Goal: Navigation & Orientation: Find specific page/section

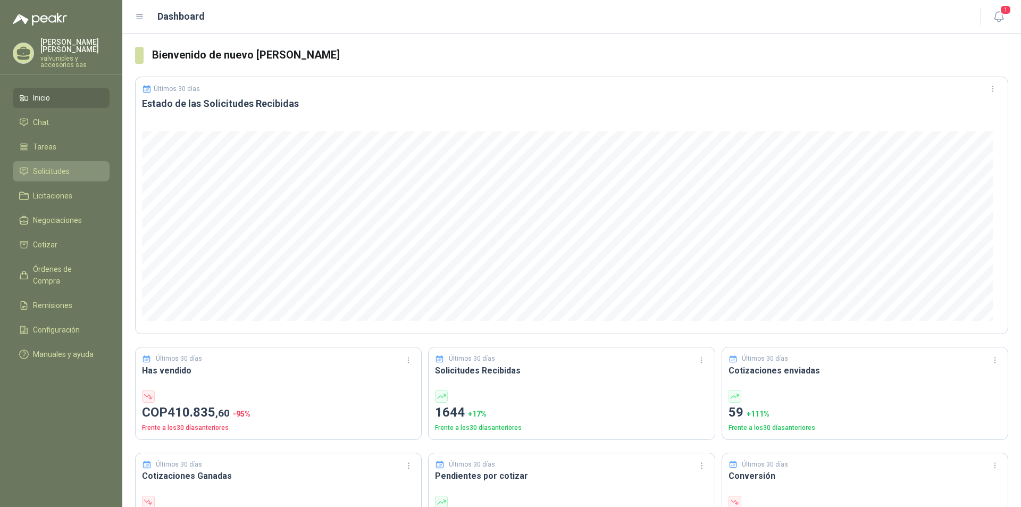
click at [46, 165] on span "Solicitudes" at bounding box center [51, 171] width 37 height 12
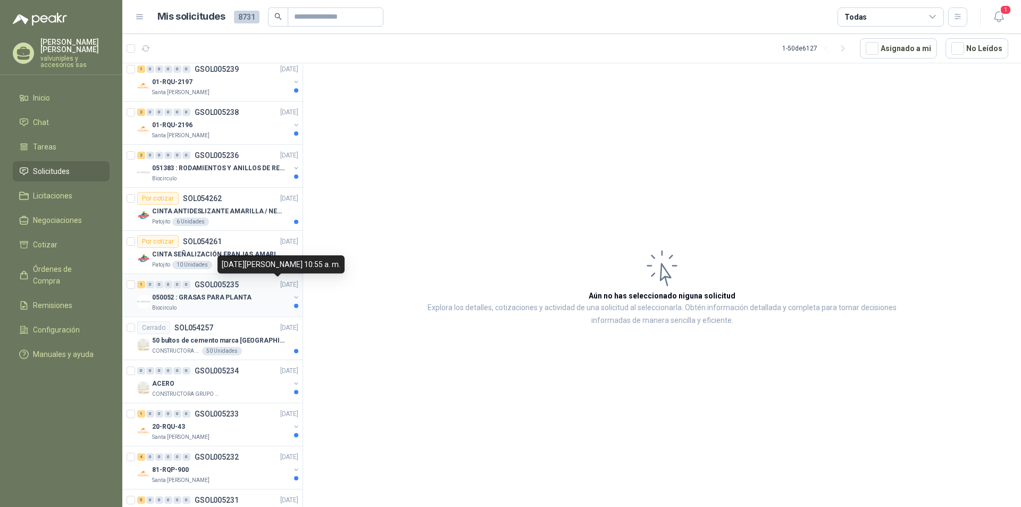
scroll to position [745, 0]
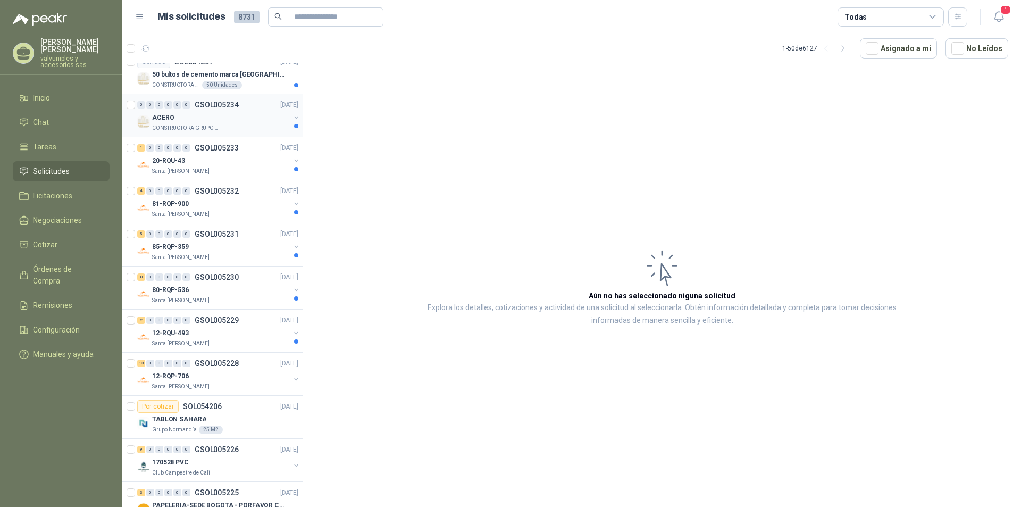
click at [181, 124] on p "CONSTRUCTORA GRUPO FIP" at bounding box center [185, 128] width 67 height 9
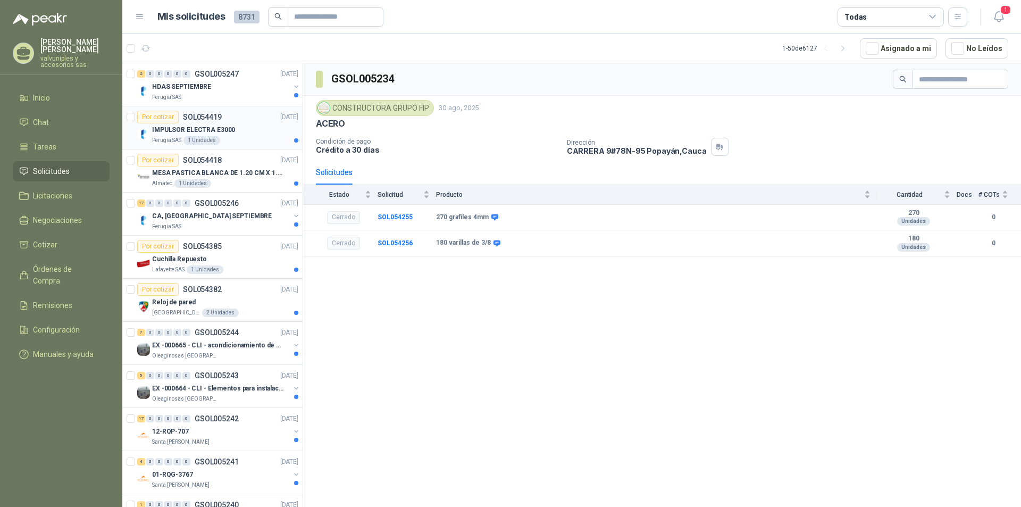
click at [198, 130] on p "IMPULSOR ELECTRA E3000" at bounding box center [193, 130] width 83 height 10
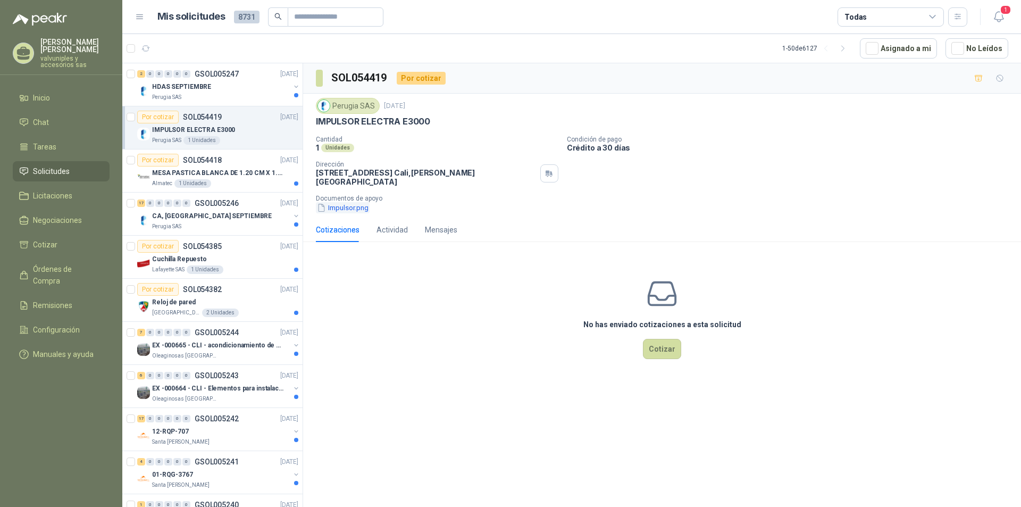
click at [345, 202] on button "Impulsor.png" at bounding box center [343, 207] width 54 height 11
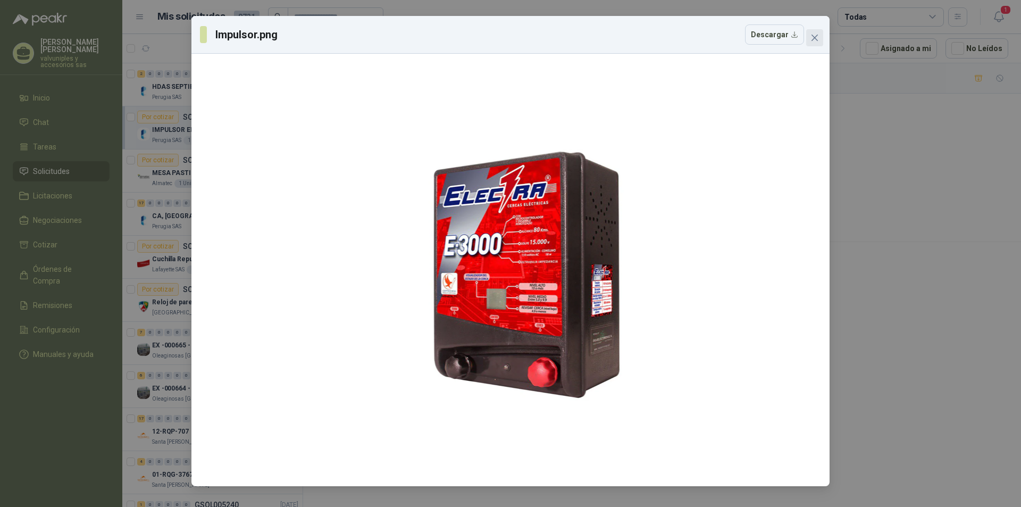
drag, startPoint x: 815, startPoint y: 37, endPoint x: 787, endPoint y: 47, distance: 29.8
click at [815, 38] on icon "close" at bounding box center [815, 38] width 6 height 6
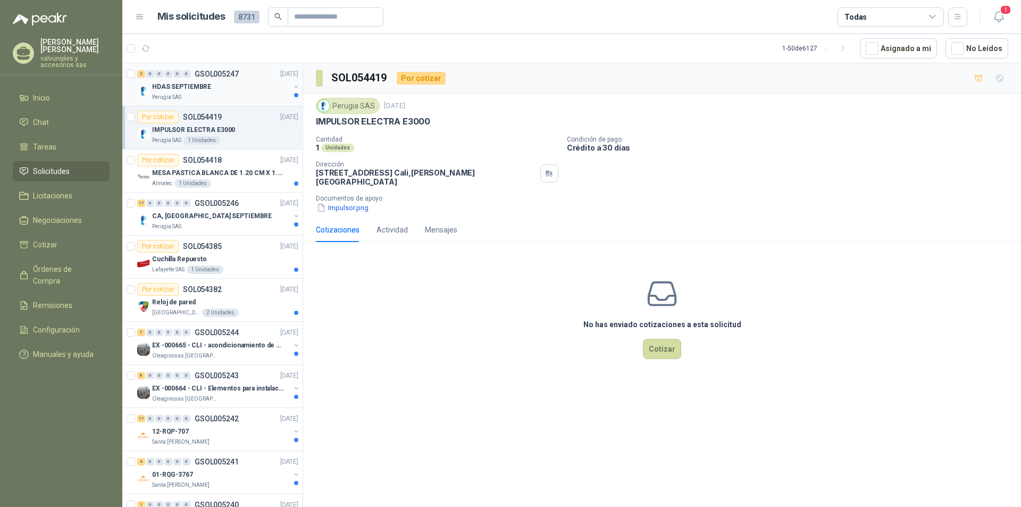
click at [178, 88] on p "HDAS SEPTIEMBRE" at bounding box center [181, 87] width 59 height 10
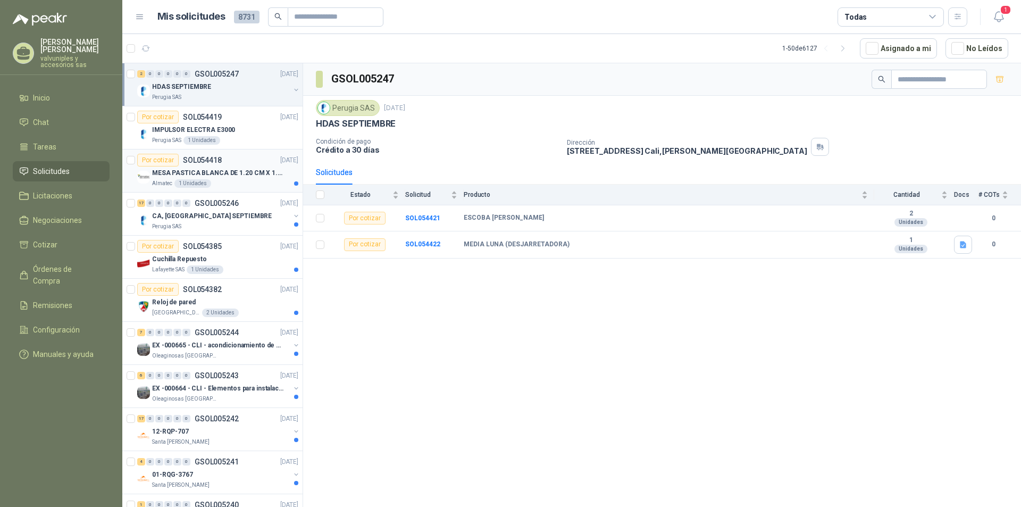
click at [201, 170] on p "MESA PASTICA BLANCA DE 1.20 CM X 1.20 CM" at bounding box center [218, 173] width 132 height 10
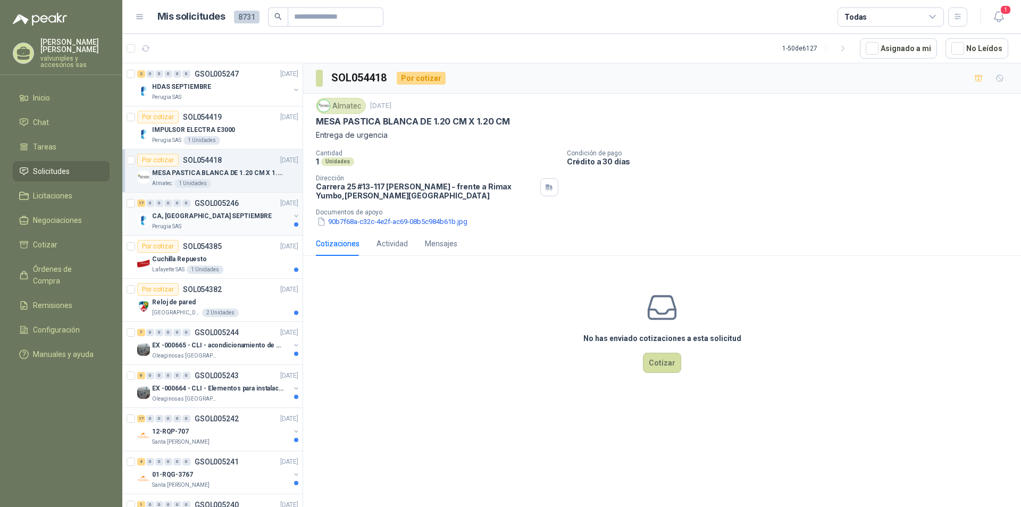
click at [186, 216] on p "CA, [GEOGRAPHIC_DATA] SEPTIEMBRE" at bounding box center [212, 216] width 120 height 10
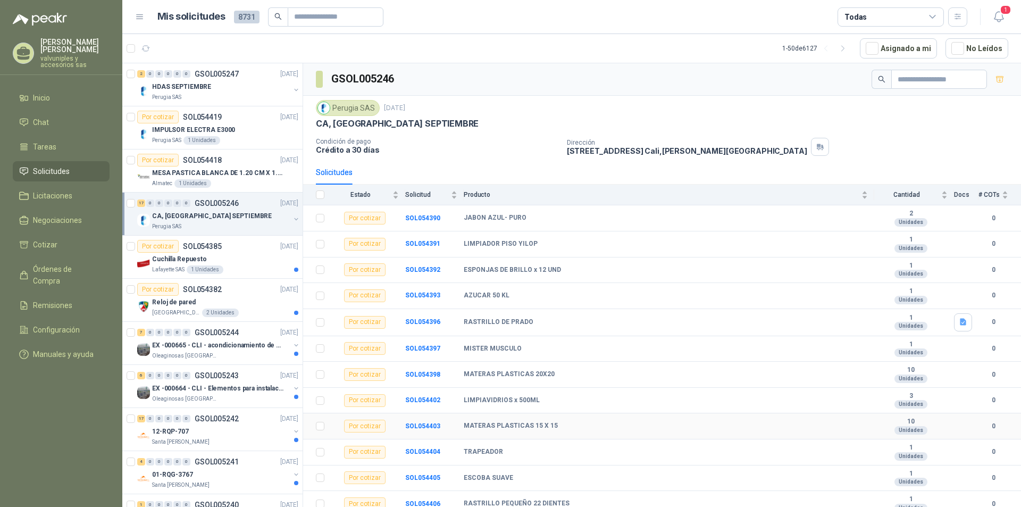
scroll to position [137, 0]
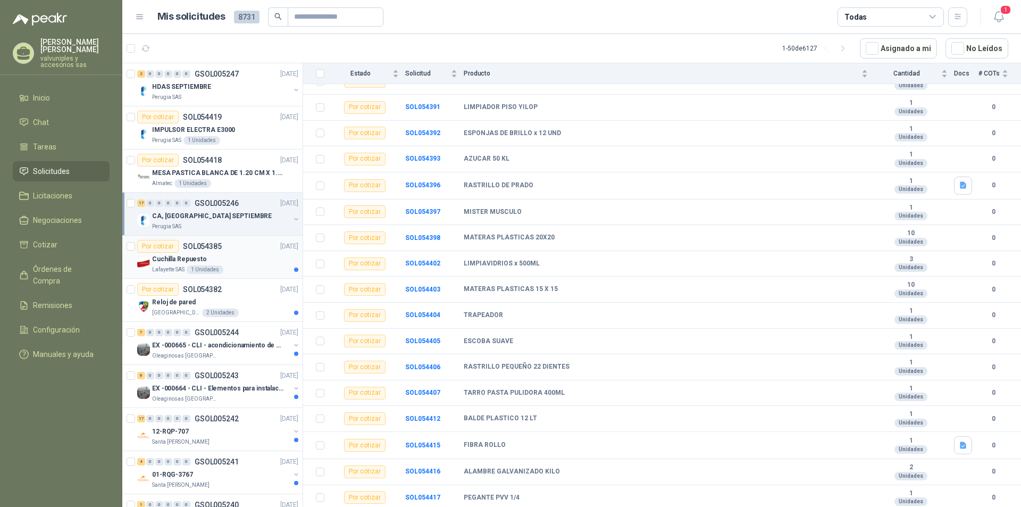
click at [178, 258] on p "Cuchilla Repuesto" at bounding box center [179, 259] width 55 height 10
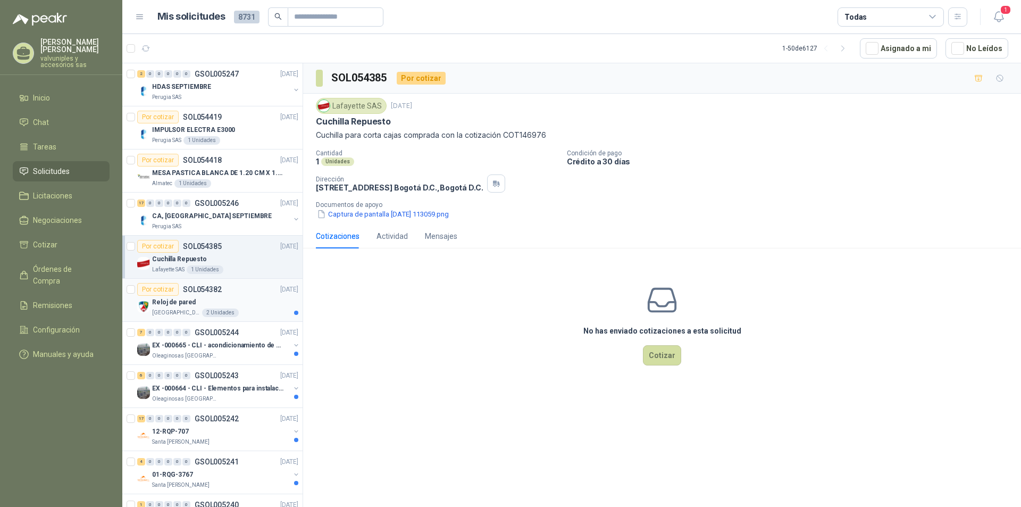
click at [179, 305] on p "Reloj de pared" at bounding box center [174, 302] width 44 height 10
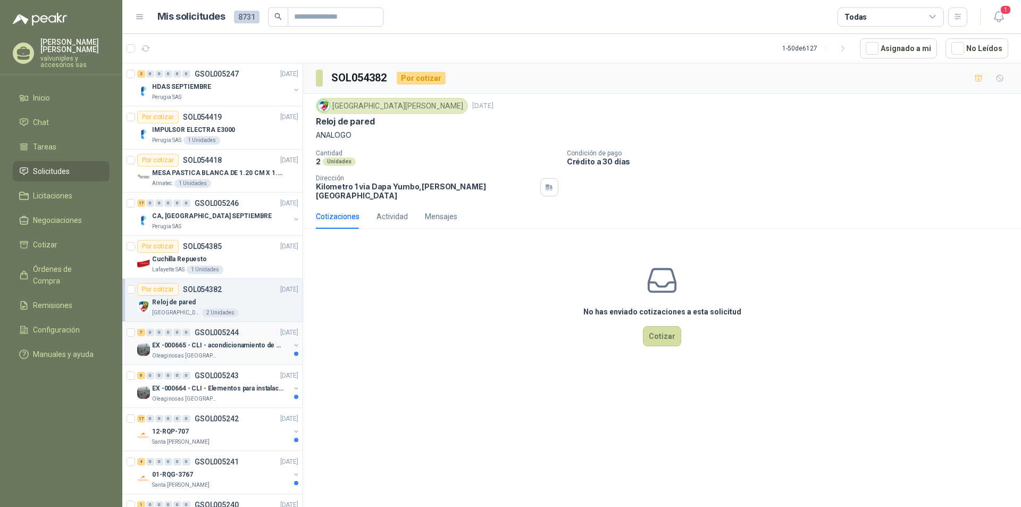
click at [199, 353] on p "Oleaginosas [GEOGRAPHIC_DATA][PERSON_NAME]" at bounding box center [185, 356] width 67 height 9
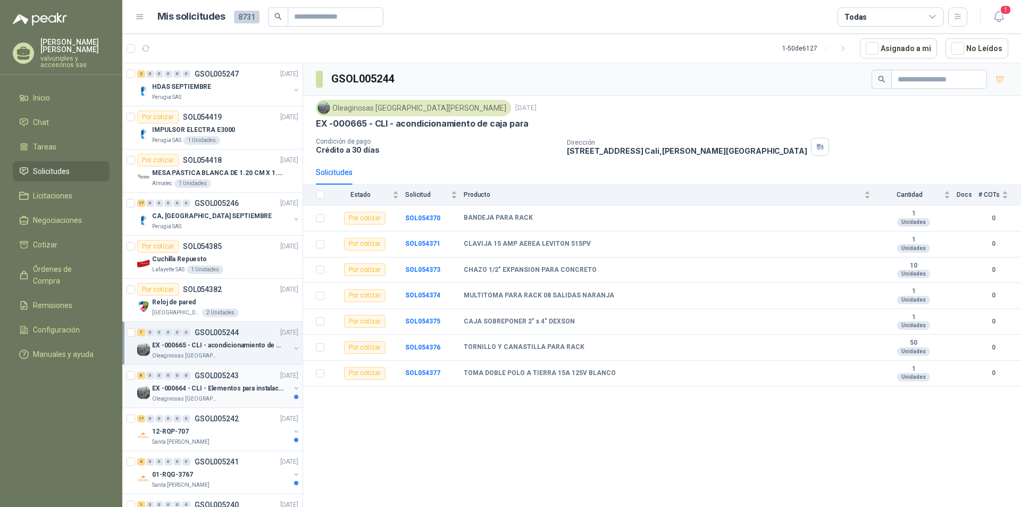
click at [210, 389] on p "EX -000664 - CLI - Elementos para instalacion de c" at bounding box center [218, 388] width 132 height 10
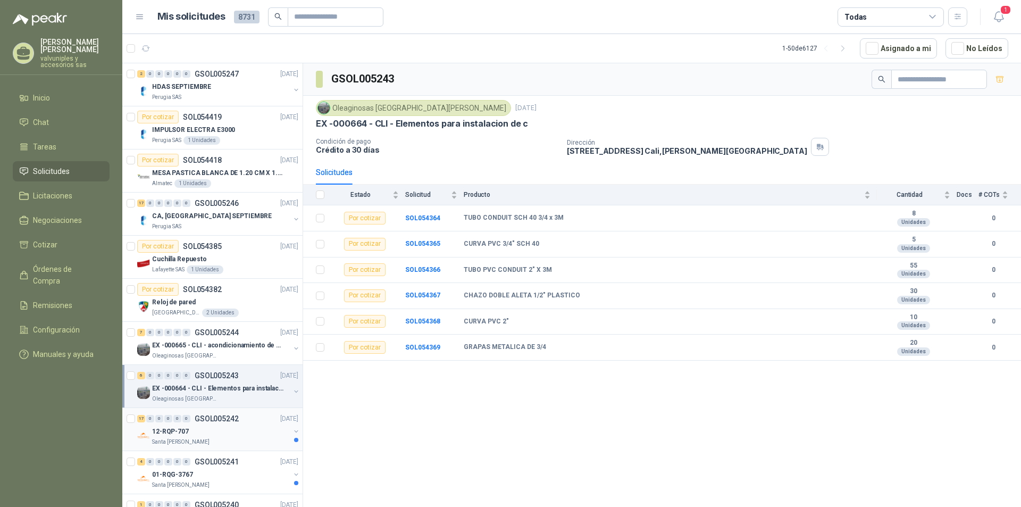
click at [179, 431] on p "12-RQP-707" at bounding box center [170, 432] width 37 height 10
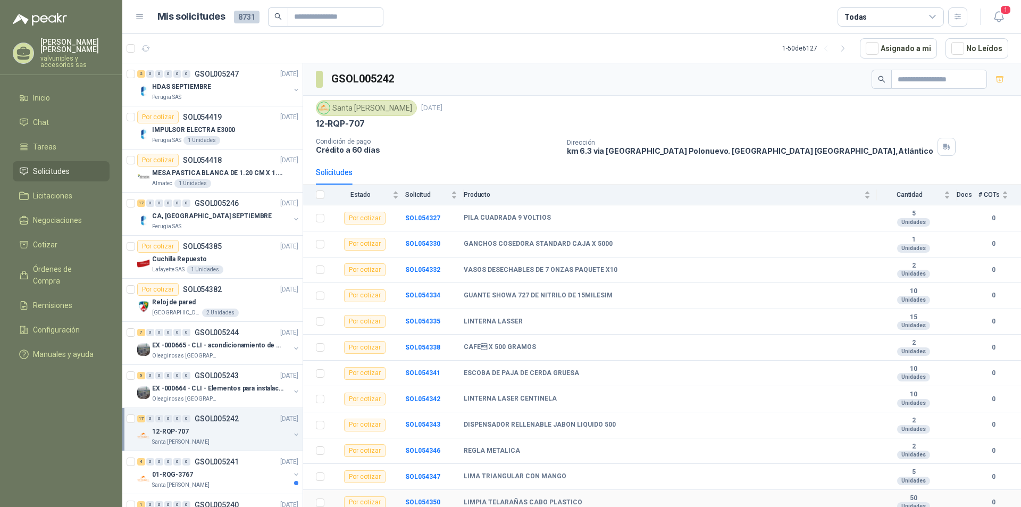
scroll to position [134, 0]
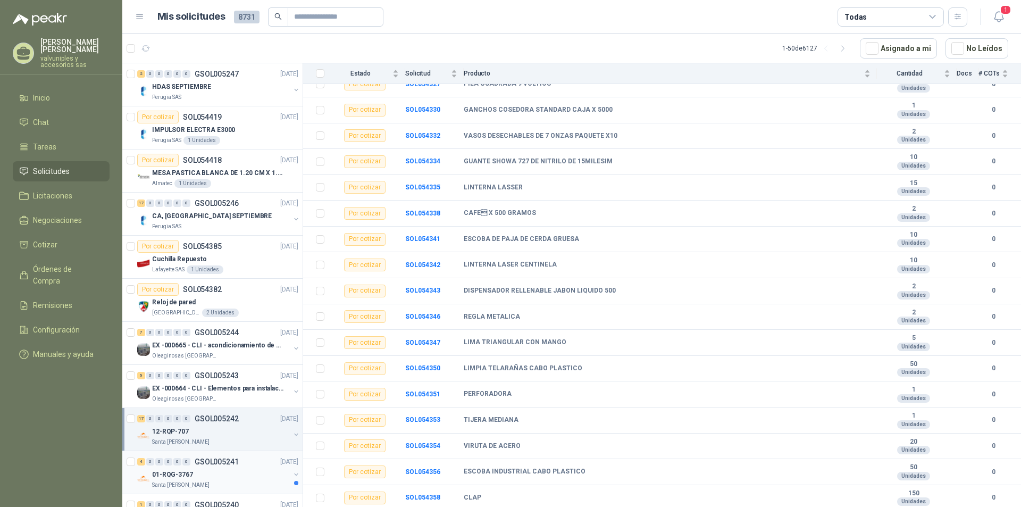
click at [206, 459] on p "GSOL005241" at bounding box center [217, 461] width 44 height 7
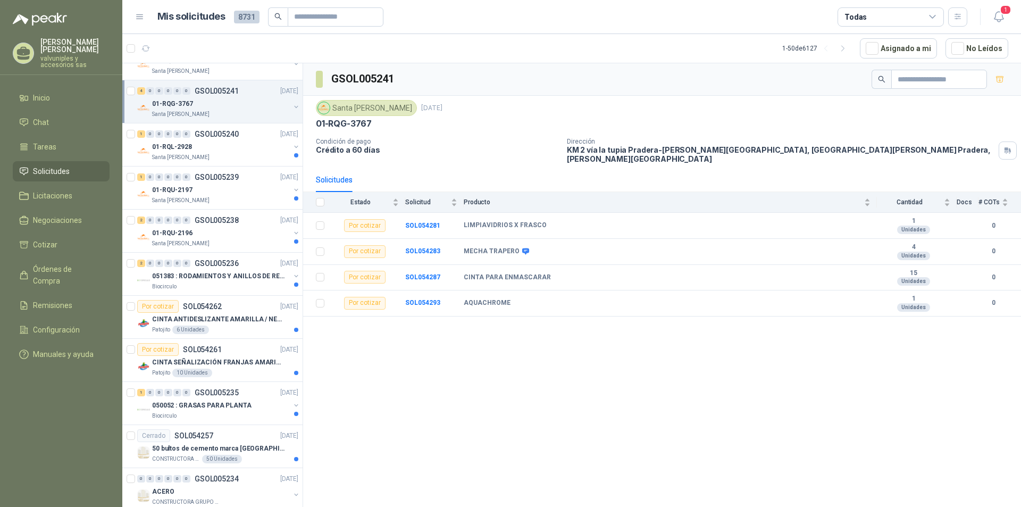
scroll to position [353, 0]
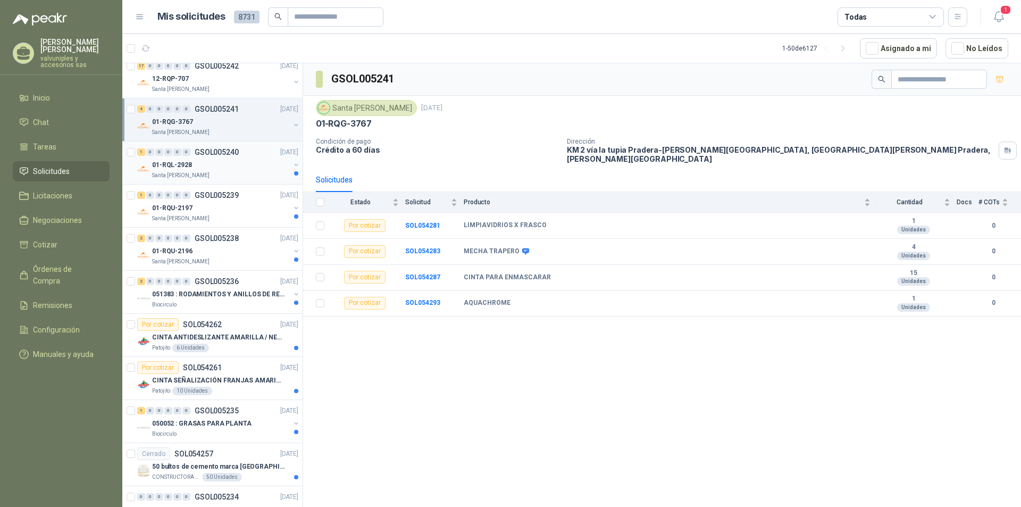
click at [172, 165] on p "01-RQL-2928" at bounding box center [172, 165] width 40 height 10
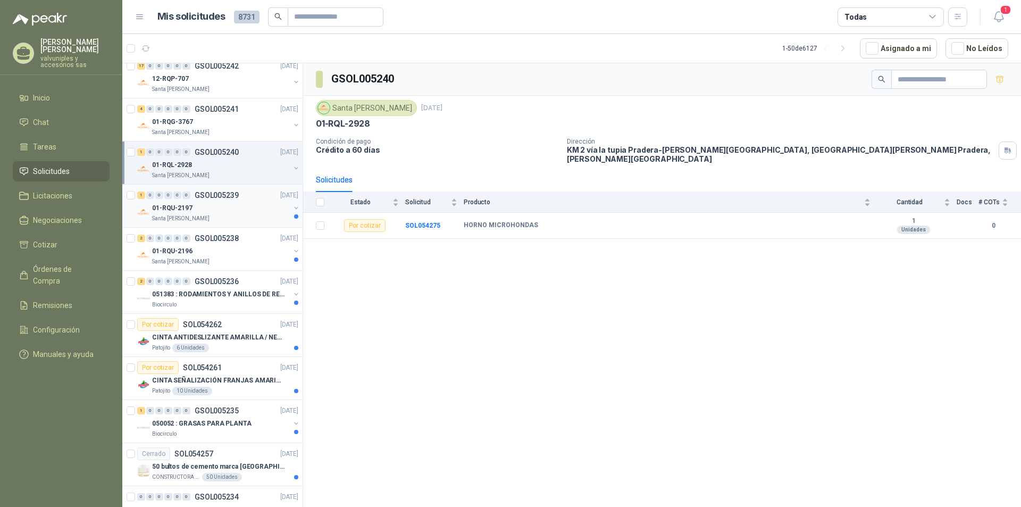
click at [180, 212] on p "01-RQU-2197" at bounding box center [172, 208] width 40 height 10
click at [179, 253] on p "01-RQU-2196" at bounding box center [172, 251] width 40 height 10
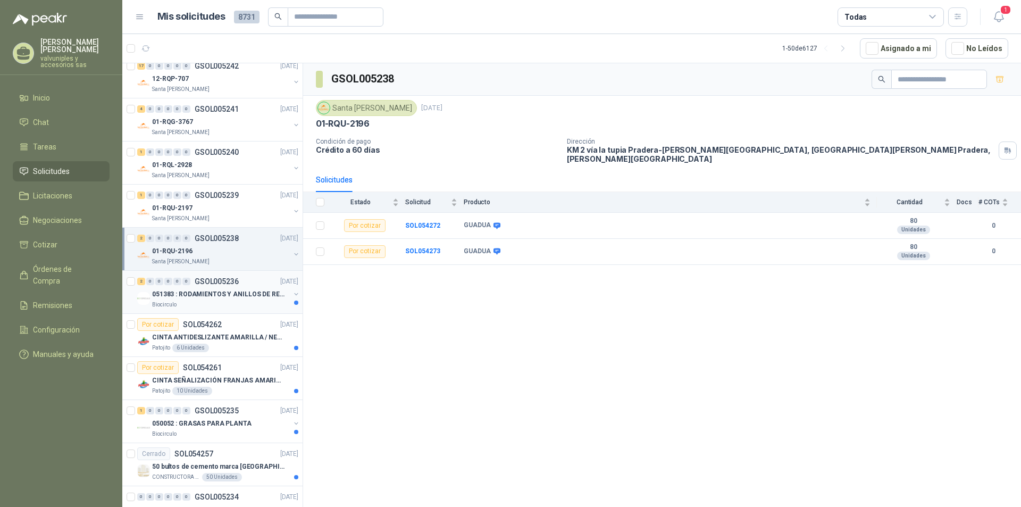
click at [189, 290] on p "051383 : RODAMIENTOS Y ANILLOS DE RETENCION RUEDAS" at bounding box center [218, 294] width 132 height 10
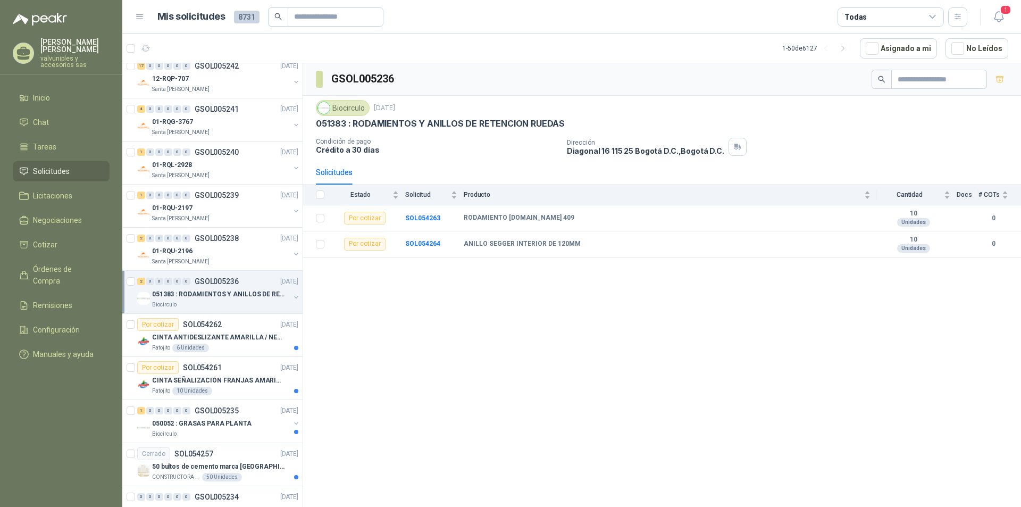
click at [294, 194] on div "2 0 0 0 0 0 GSOL005247 [DATE] HDAS SEPTIEMBRE Perugia SAS Por cotizar SOL054419…" at bounding box center [212, 286] width 181 height 447
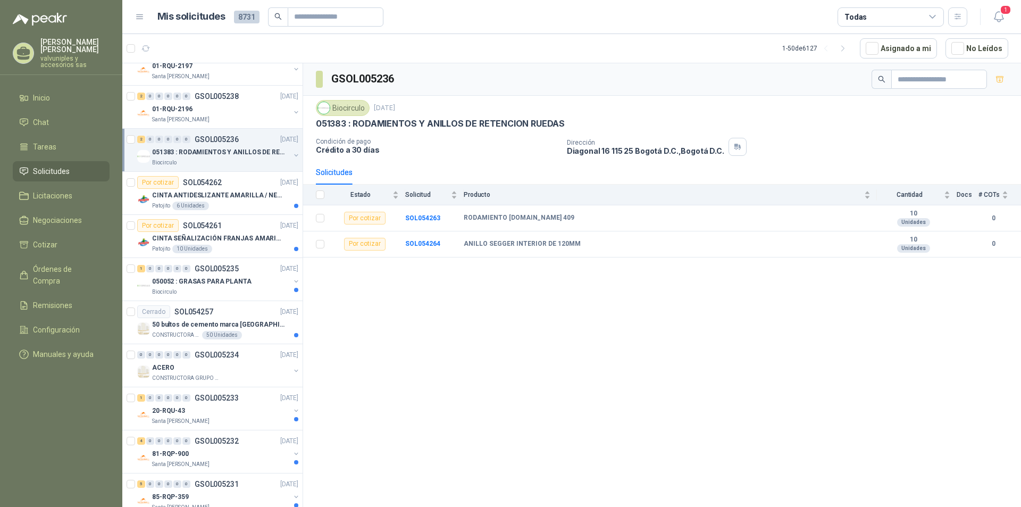
scroll to position [497, 0]
click at [194, 192] on p "CINTA ANTIDESLIZANTE AMARILLA / NEGRA" at bounding box center [218, 193] width 132 height 10
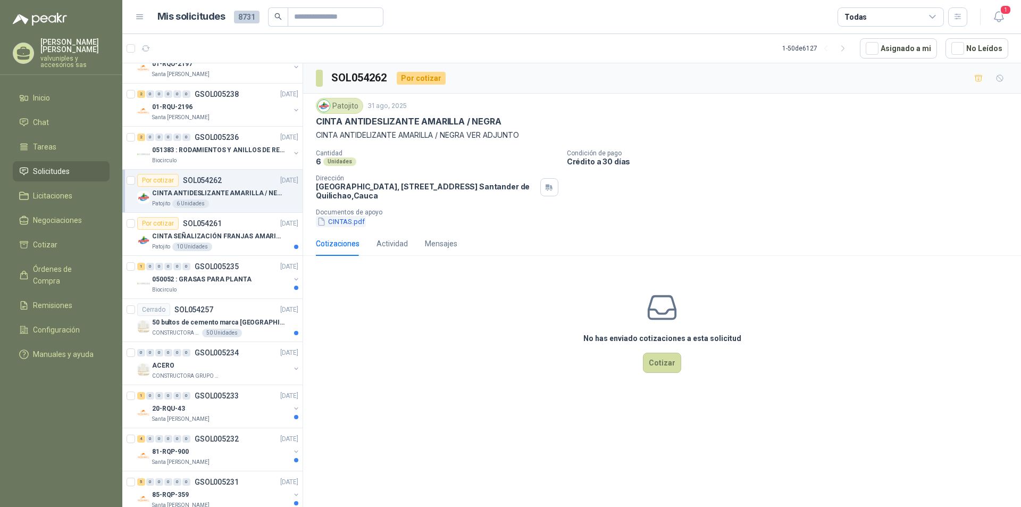
click at [338, 223] on button "CINTAS.pdf" at bounding box center [341, 221] width 50 height 11
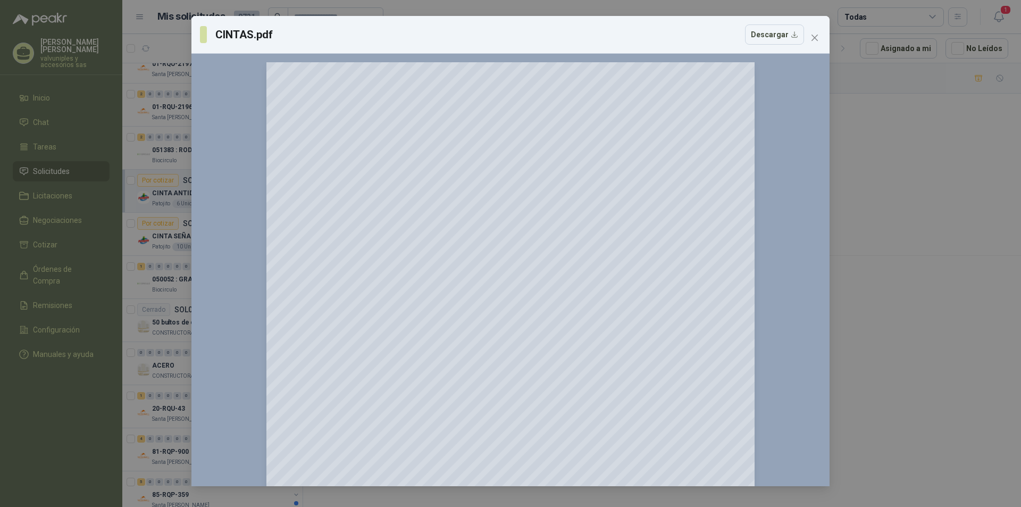
drag, startPoint x: 808, startPoint y: 35, endPoint x: 799, endPoint y: 43, distance: 12.8
click at [808, 36] on span "Close" at bounding box center [814, 38] width 17 height 9
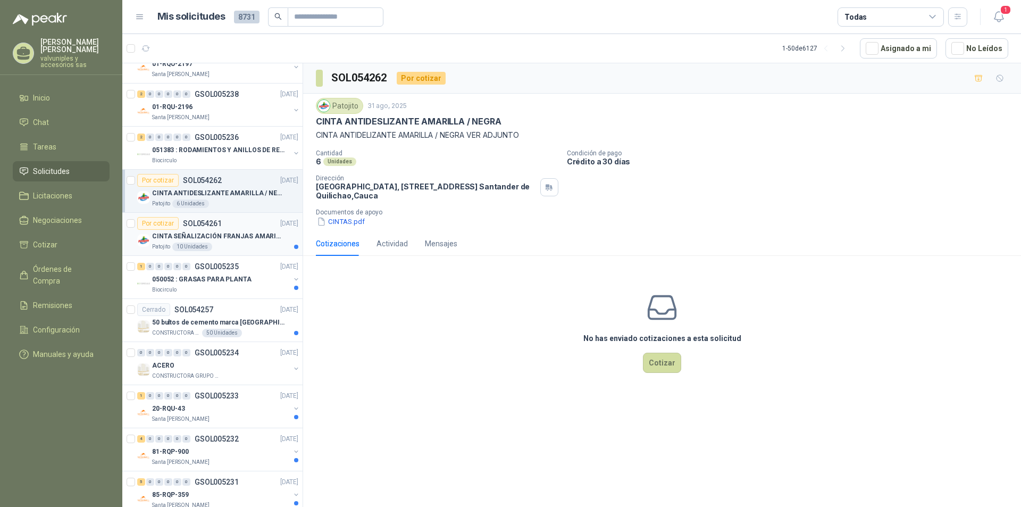
click at [188, 237] on p "CINTA SEÑALIZACIÓN FRANJAS AMARILLAS NEGRA" at bounding box center [218, 236] width 132 height 10
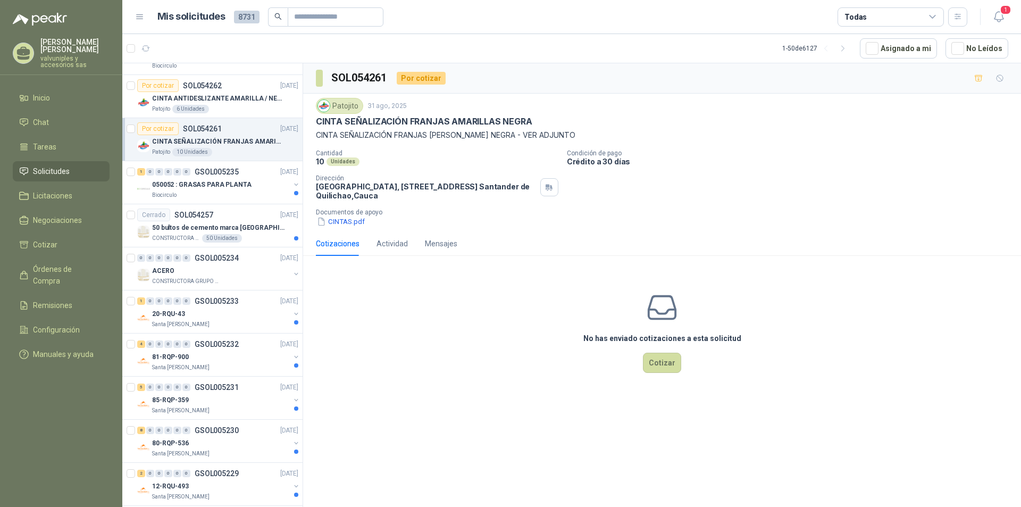
scroll to position [629, 0]
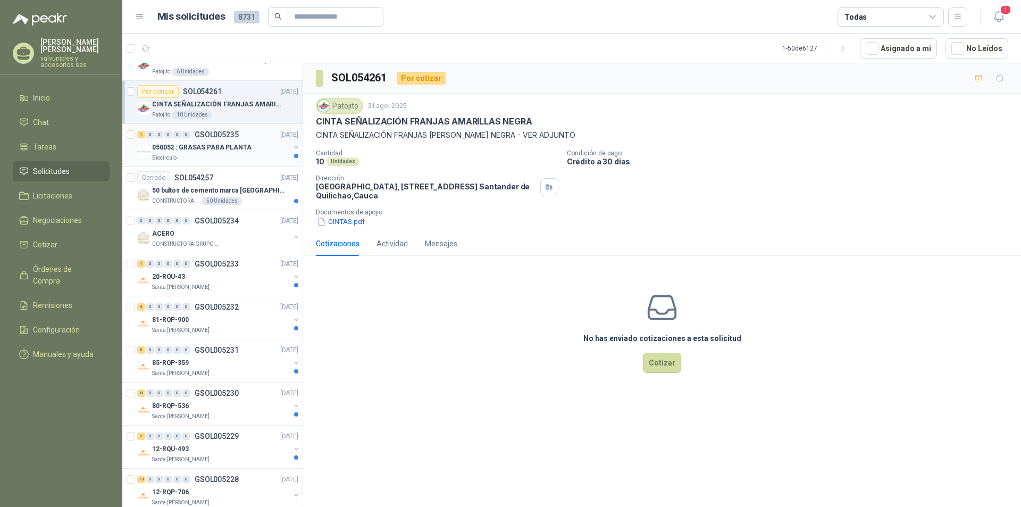
click at [190, 149] on p "050052 : GRASAS PARA PLANTA" at bounding box center [201, 148] width 99 height 10
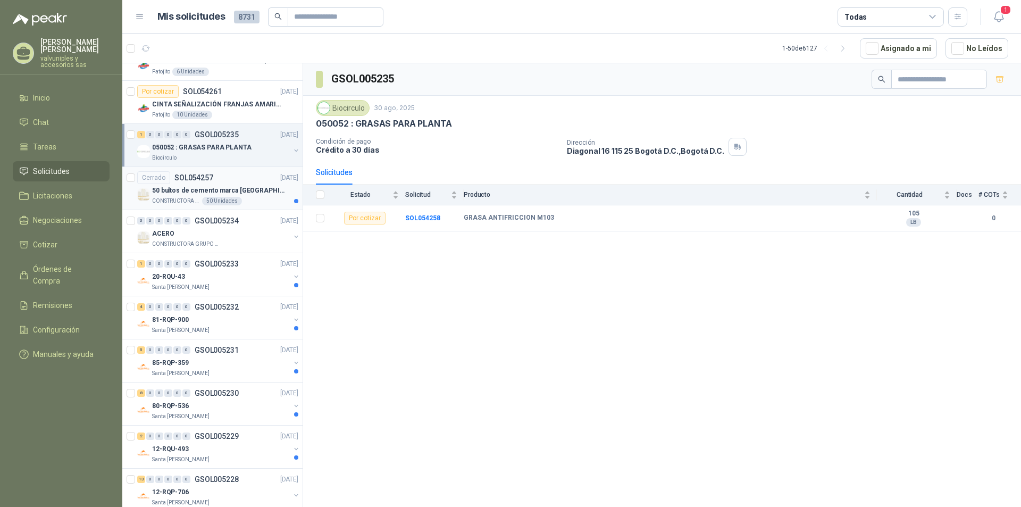
click at [189, 201] on p "CONSTRUCTORA GRUPO FIP" at bounding box center [176, 201] width 48 height 9
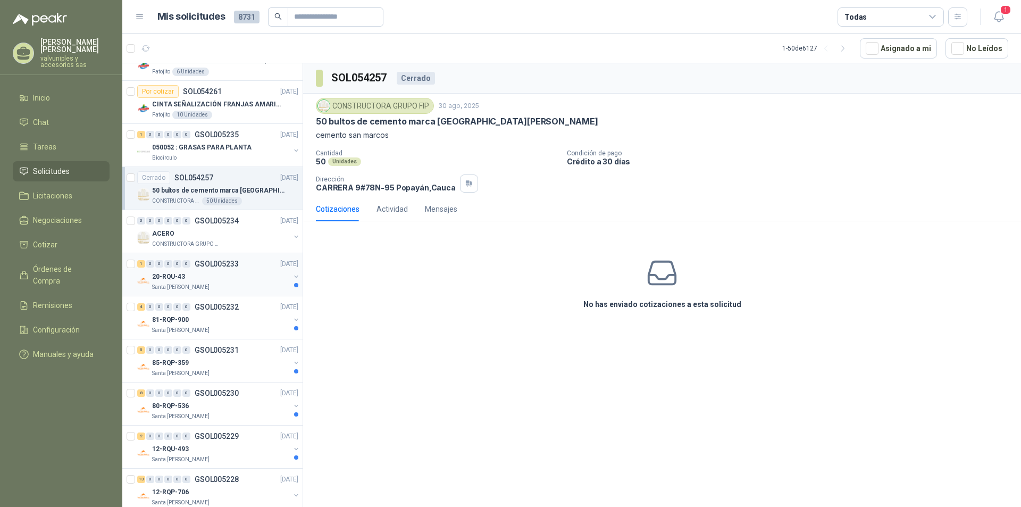
click at [180, 278] on p "20-RQU-43" at bounding box center [168, 277] width 33 height 10
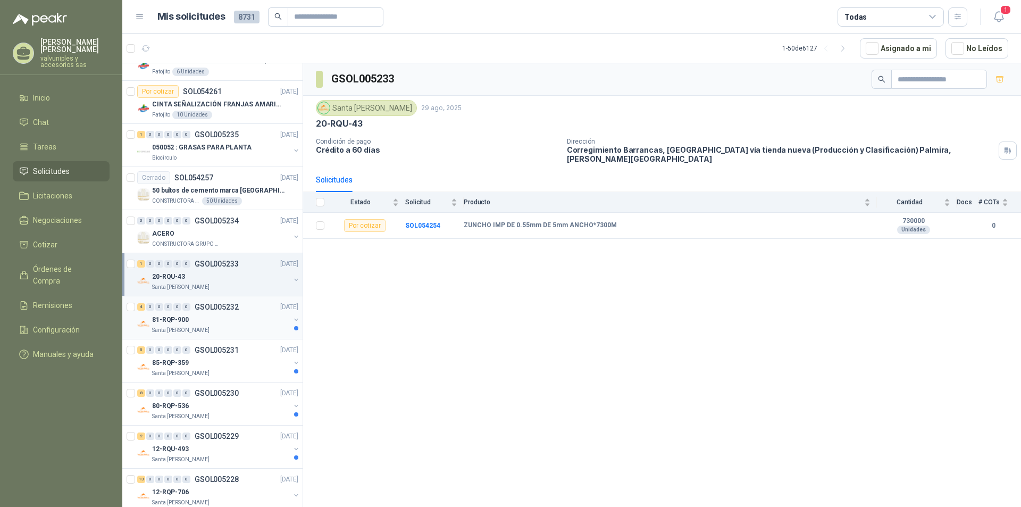
click at [180, 320] on p "81-RQP-900" at bounding box center [170, 320] width 37 height 10
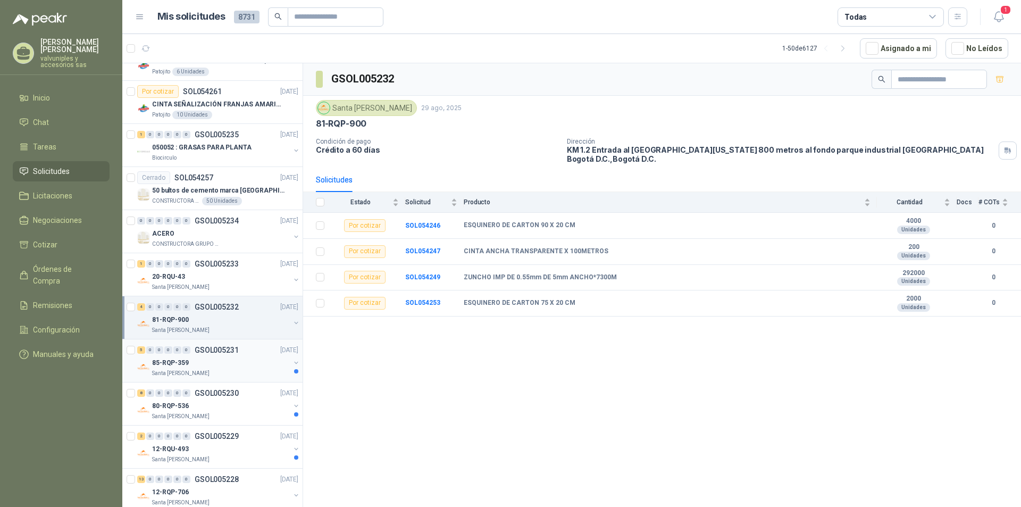
click at [180, 362] on p "85-RQP-359" at bounding box center [170, 363] width 37 height 10
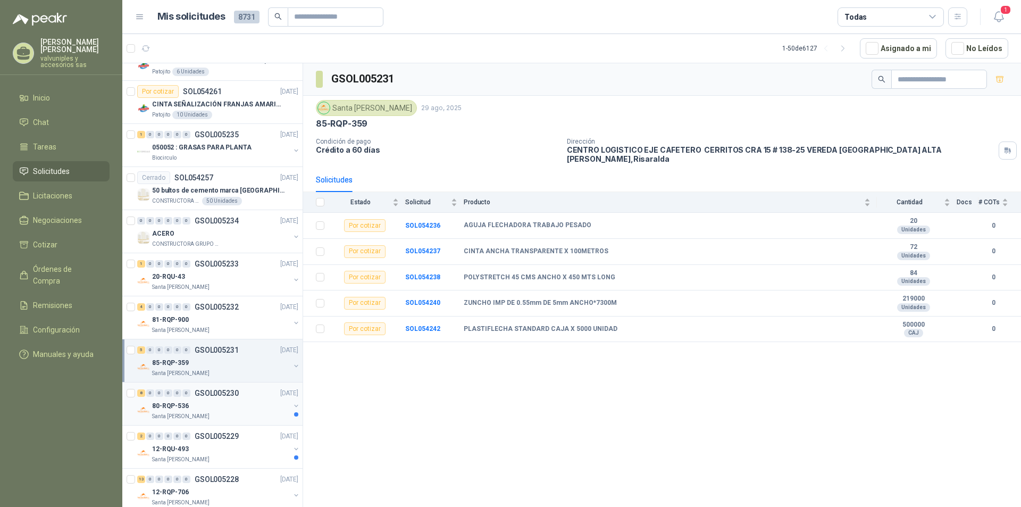
click at [171, 408] on p "80-RQP-536" at bounding box center [170, 406] width 37 height 10
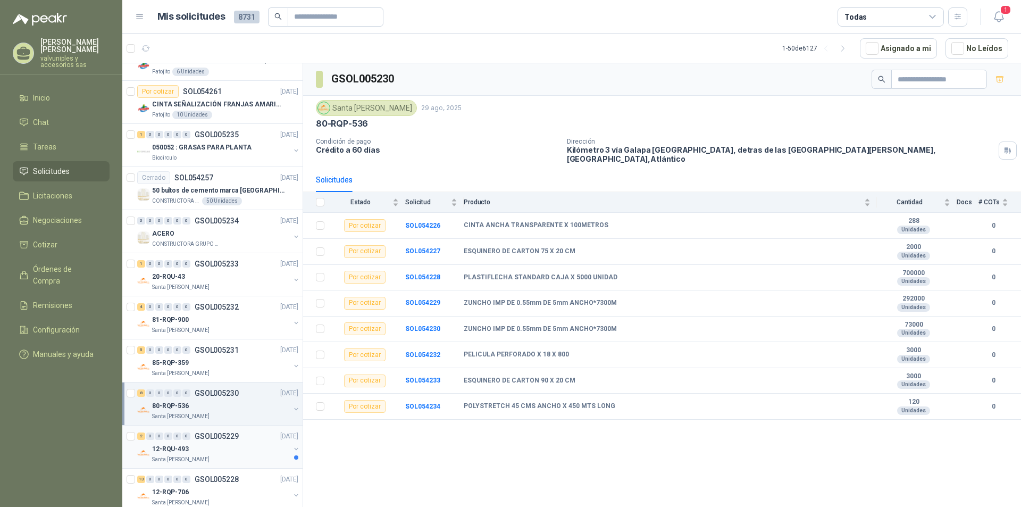
click at [172, 447] on p "12-RQU-493" at bounding box center [170, 449] width 37 height 10
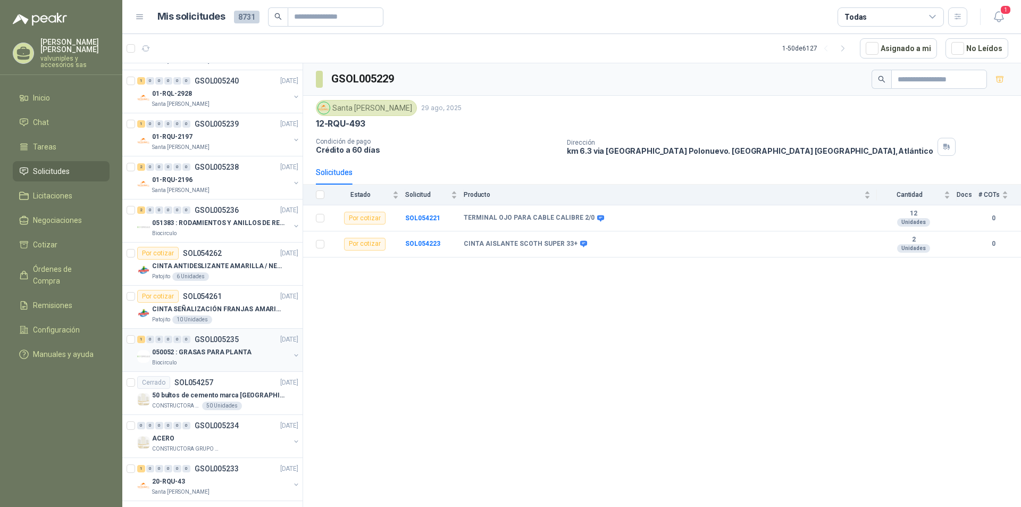
scroll to position [477, 0]
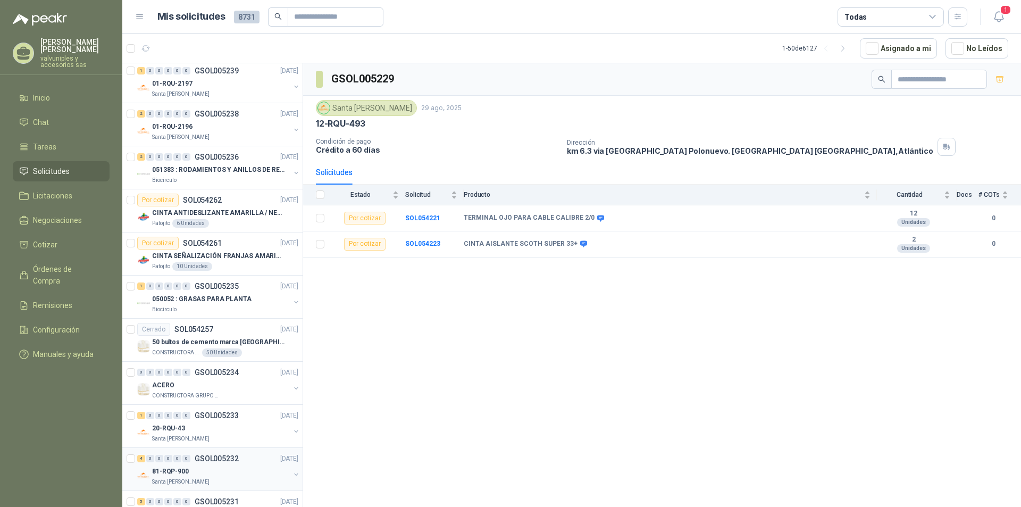
click at [165, 475] on p "81-RQP-900" at bounding box center [170, 471] width 37 height 10
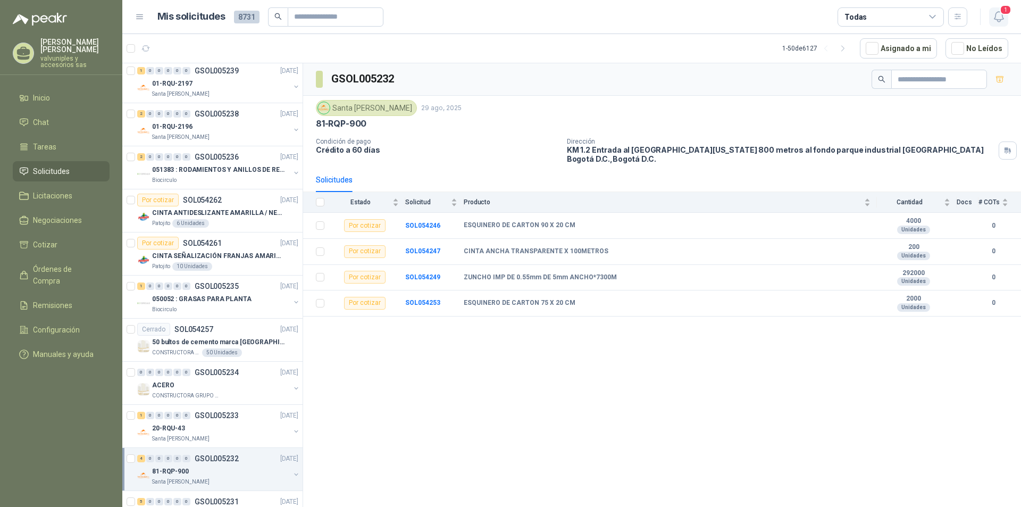
click at [997, 12] on icon "button" at bounding box center [998, 17] width 9 height 10
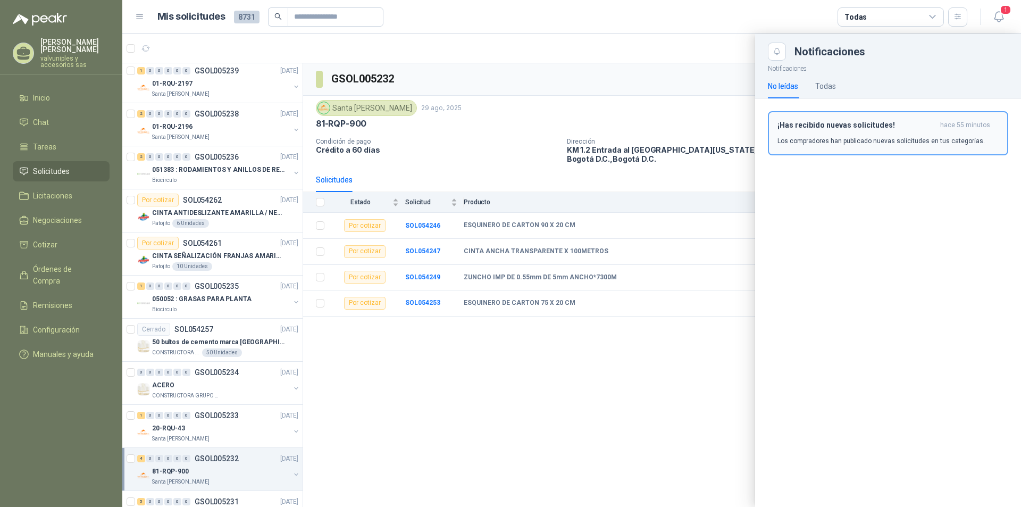
click at [870, 126] on h3 "¡Has recibido nuevas solicitudes!" at bounding box center [857, 125] width 158 height 9
